Goal: Check status

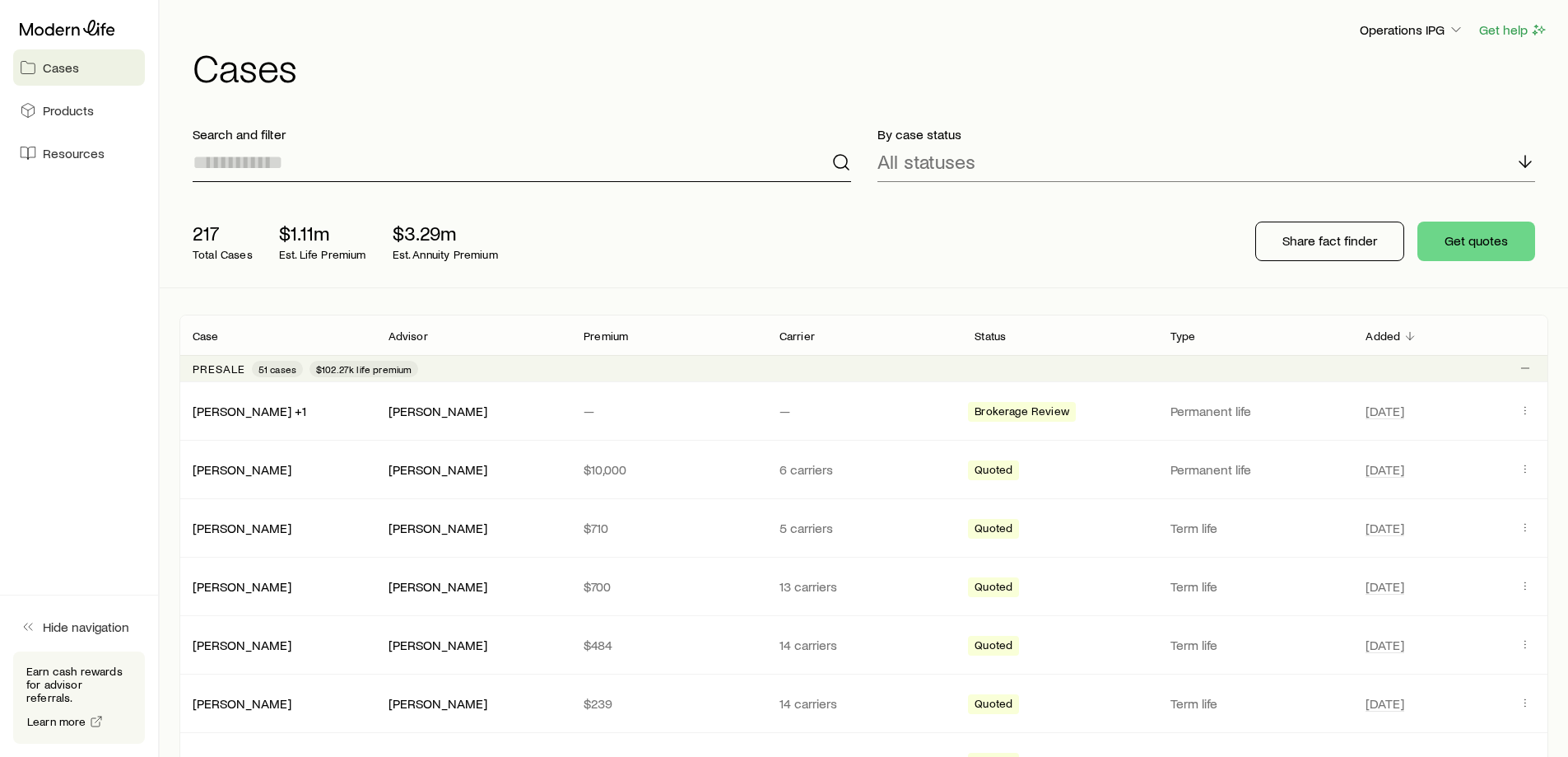
click at [296, 174] on input at bounding box center [521, 162] width 658 height 40
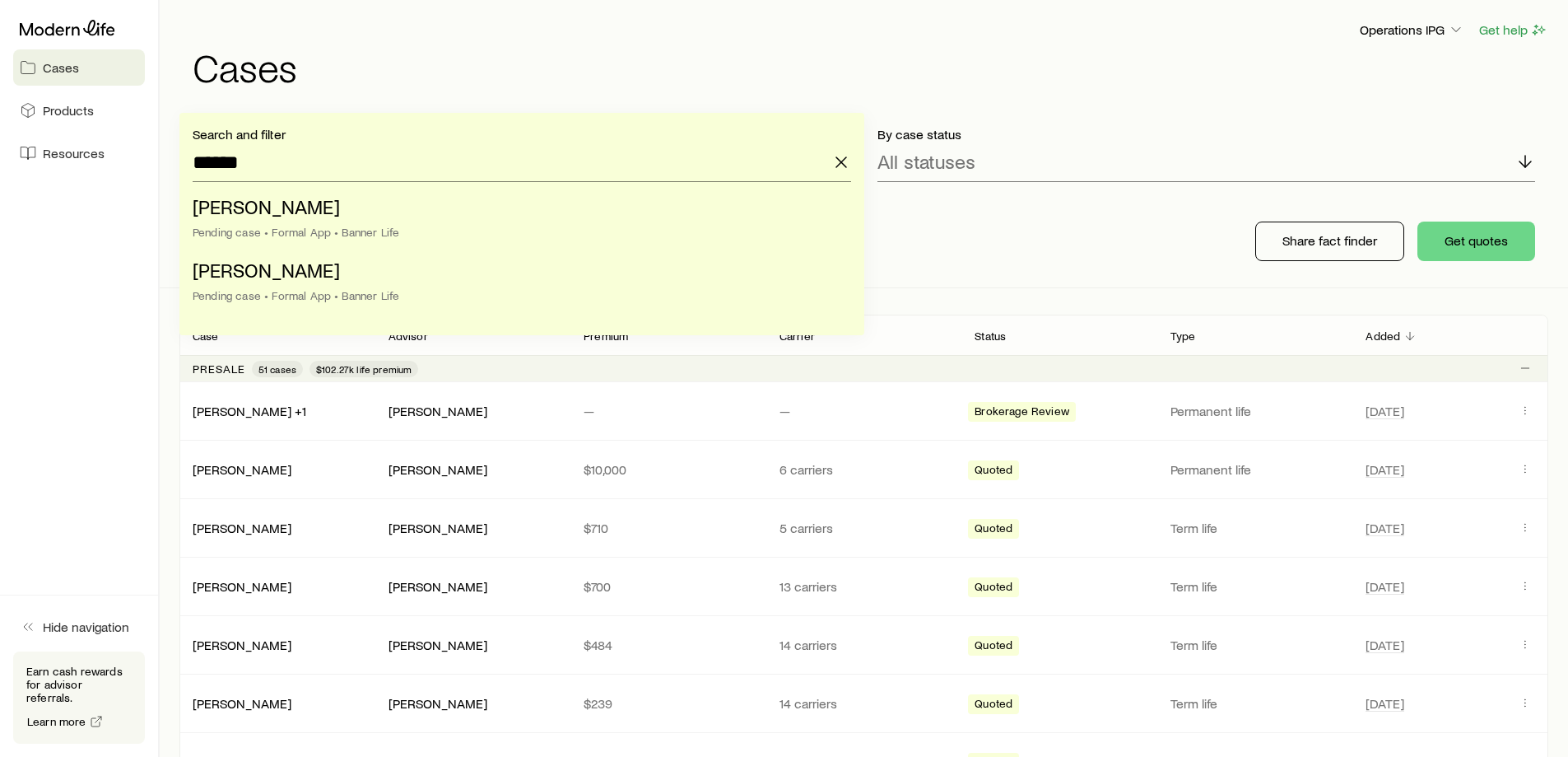
click at [350, 283] on li "[PERSON_NAME] case • Formal App • Banner Life" at bounding box center [516, 283] width 649 height 64
type input "**********"
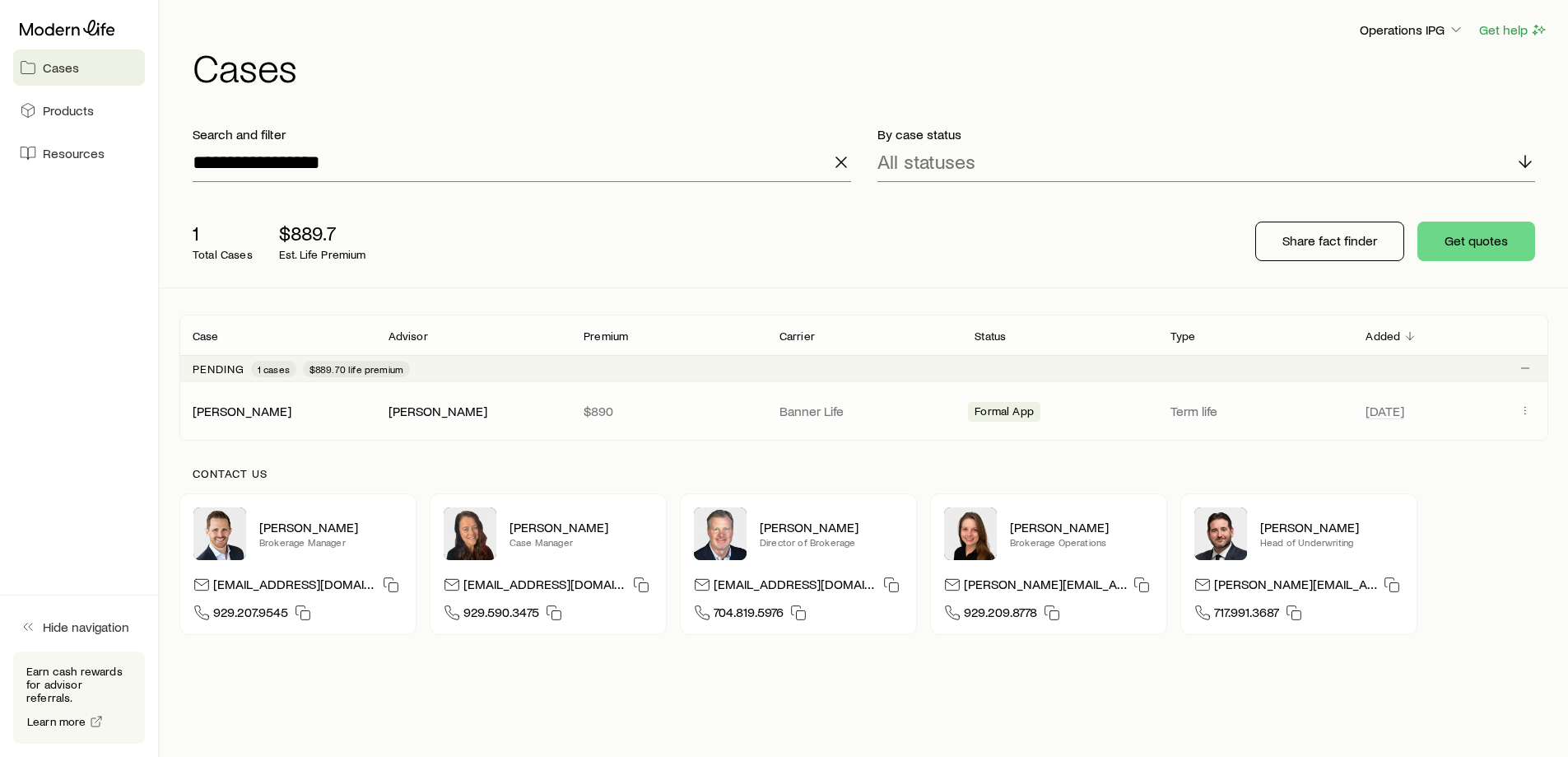
click at [1535, 420] on span "Client cases" at bounding box center [1525, 411] width 20 height 21
click at [1522, 417] on span "Actions" at bounding box center [1525, 411] width 20 height 21
click at [1516, 416] on span "Client cases" at bounding box center [1525, 411] width 20 height 16
click at [1531, 412] on icon "Client cases" at bounding box center [1525, 410] width 13 height 13
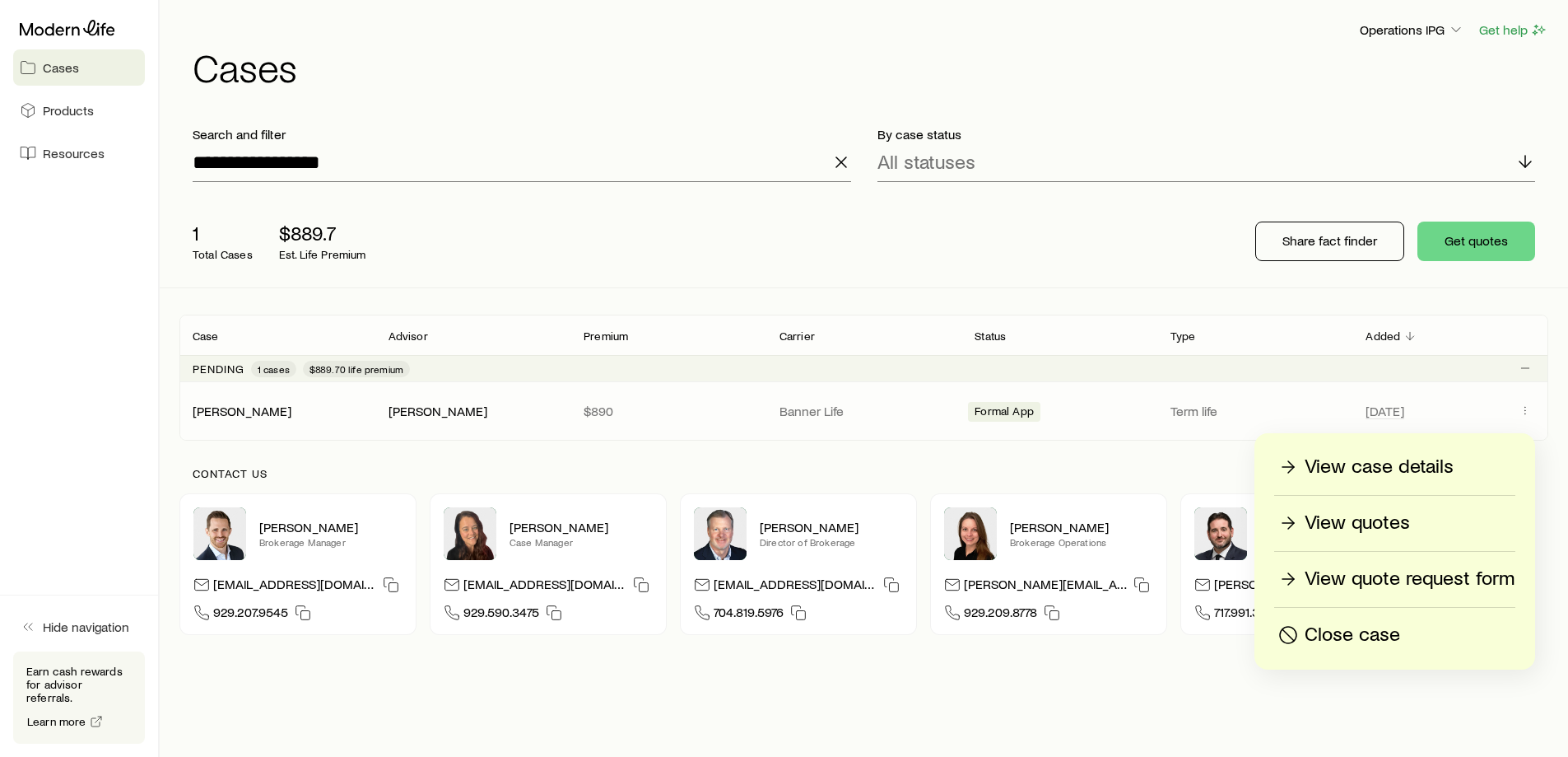
click at [1510, 407] on div "[DATE]" at bounding box center [1450, 411] width 169 height 21
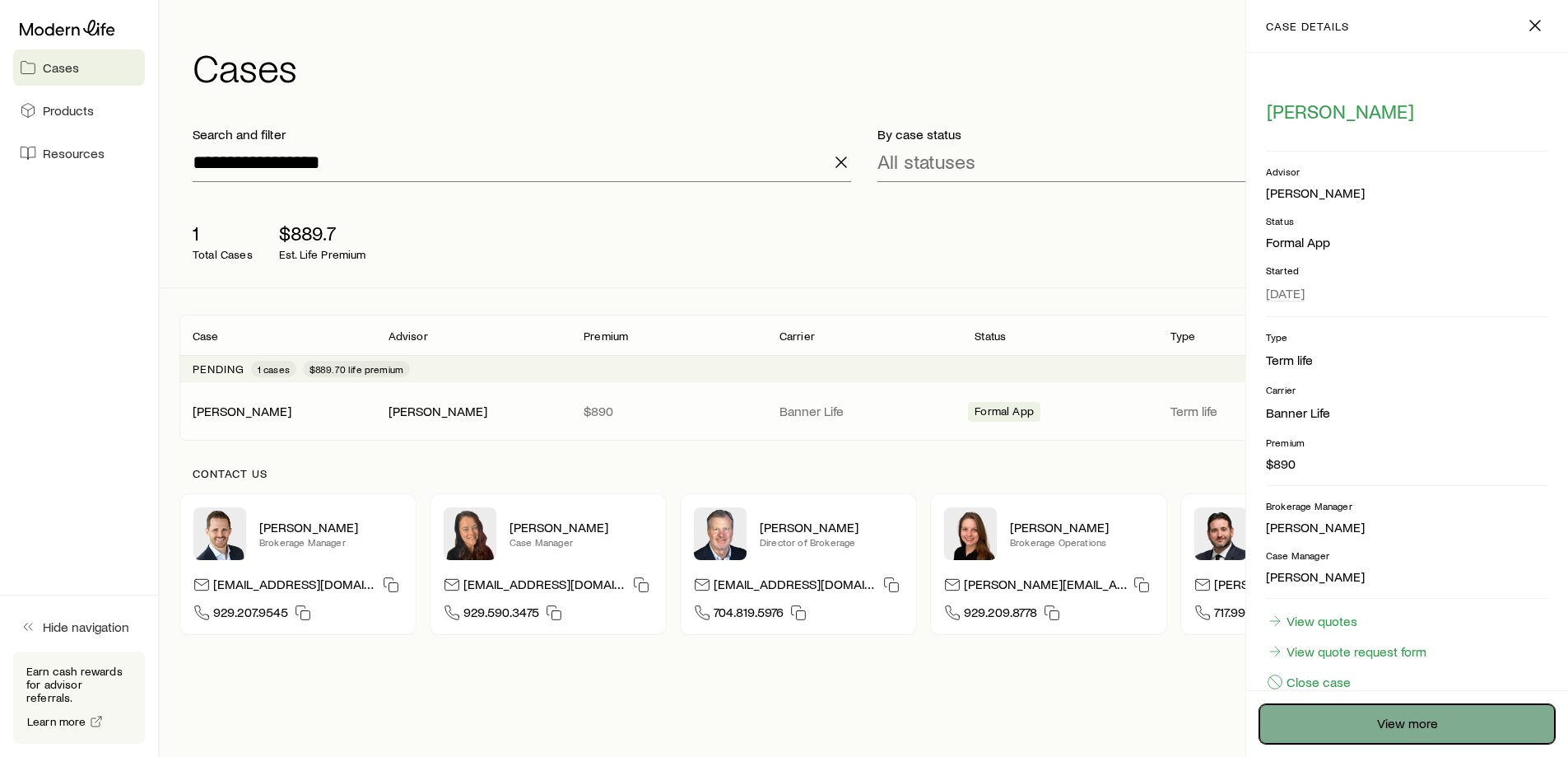
click at [1397, 739] on link "View more" at bounding box center [1407, 724] width 296 height 40
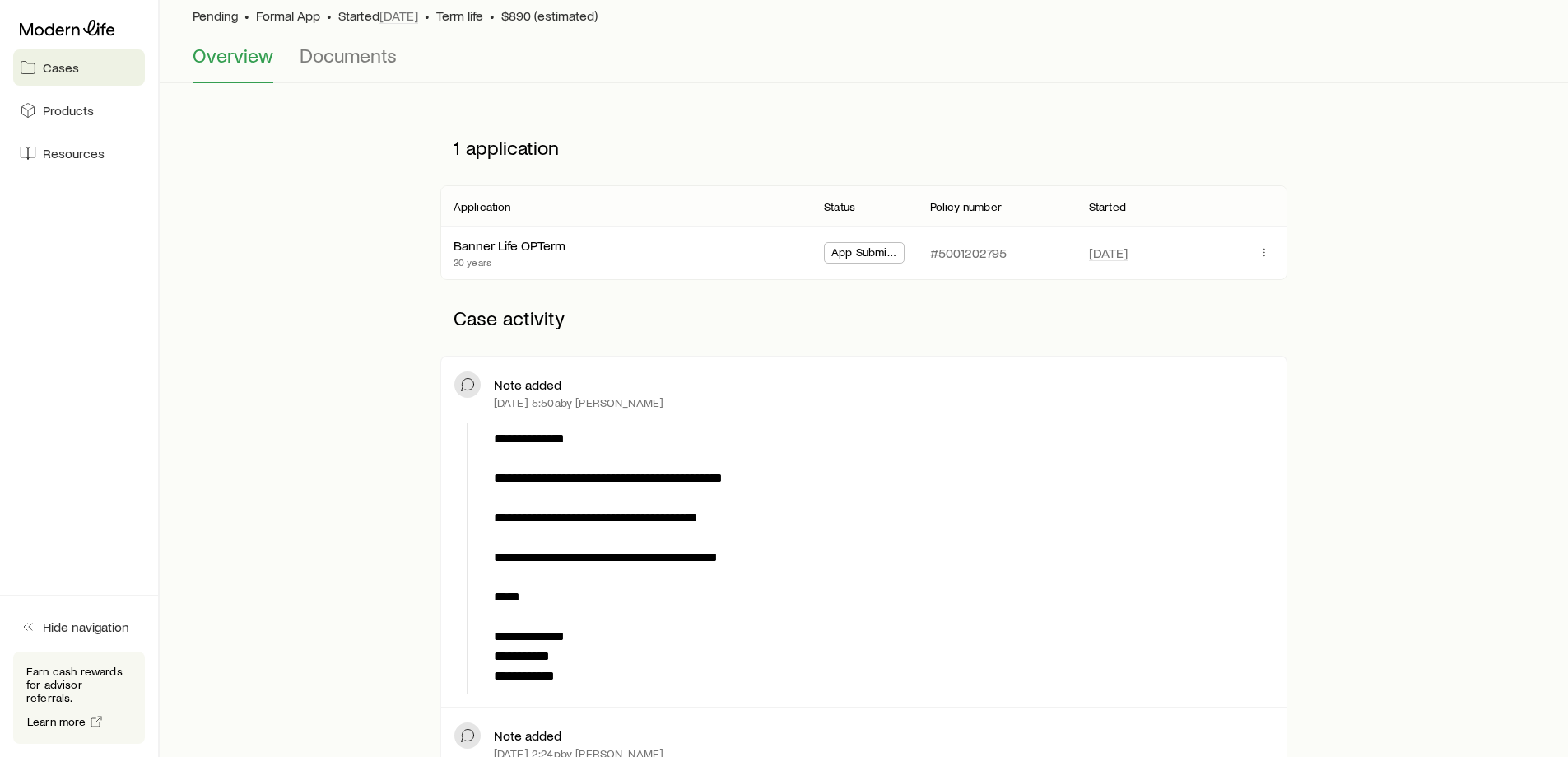
scroll to position [164, 0]
